Goal: Task Accomplishment & Management: Use online tool/utility

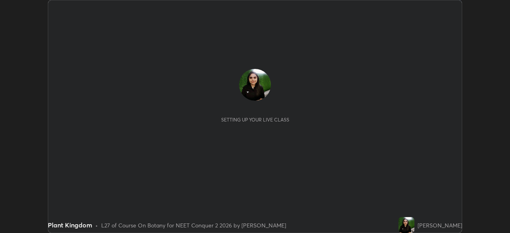
scroll to position [233, 510]
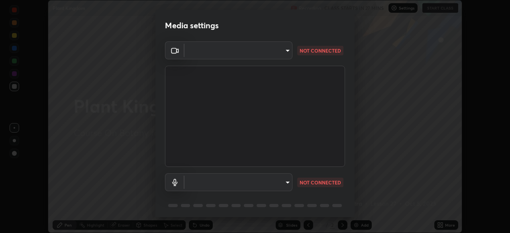
type input "1ebbe5752feb64f56c8c2ea118ab8786e931b8e280c4254c16e60950b1c2e0b6"
type input "communications"
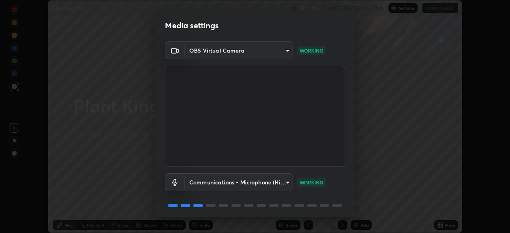
scroll to position [28, 0]
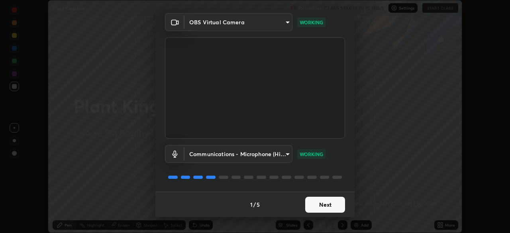
click at [323, 206] on button "Next" at bounding box center [325, 205] width 40 height 16
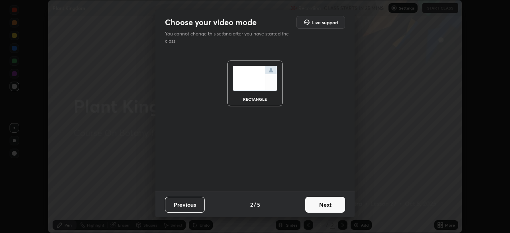
scroll to position [0, 0]
click at [322, 203] on button "Next" at bounding box center [325, 205] width 40 height 16
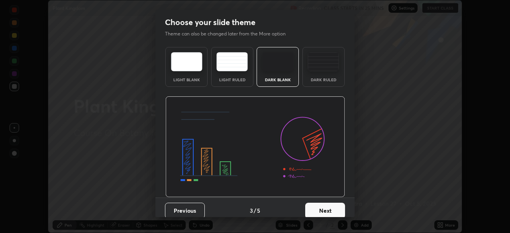
click at [323, 204] on button "Next" at bounding box center [325, 211] width 40 height 16
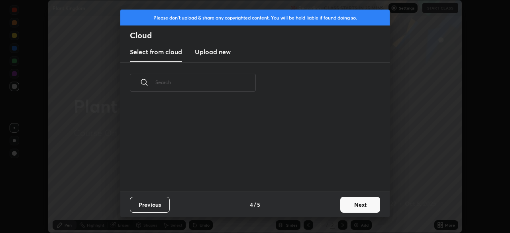
click at [325, 211] on div "Previous 4 / 5 Next" at bounding box center [255, 205] width 270 height 26
click at [351, 205] on button "Next" at bounding box center [361, 205] width 40 height 16
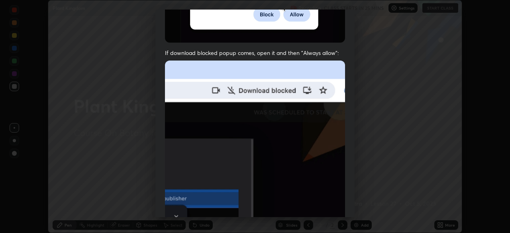
scroll to position [191, 0]
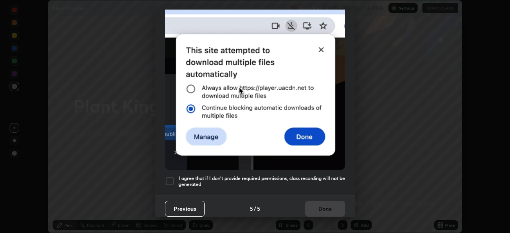
click at [166, 177] on div at bounding box center [170, 182] width 10 height 10
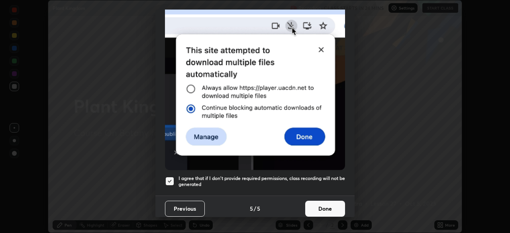
click at [317, 203] on button "Done" at bounding box center [325, 209] width 40 height 16
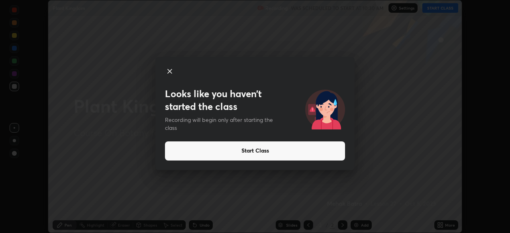
click at [260, 148] on button "Start Class" at bounding box center [255, 151] width 180 height 19
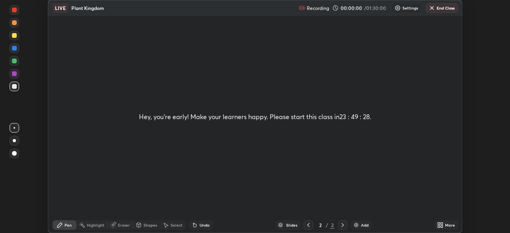
click at [262, 150] on div "Hey, you're early! Make your learners happy. Please start this class in 23 : 49…" at bounding box center [255, 116] width 414 height 232
